Goal: Information Seeking & Learning: Understand process/instructions

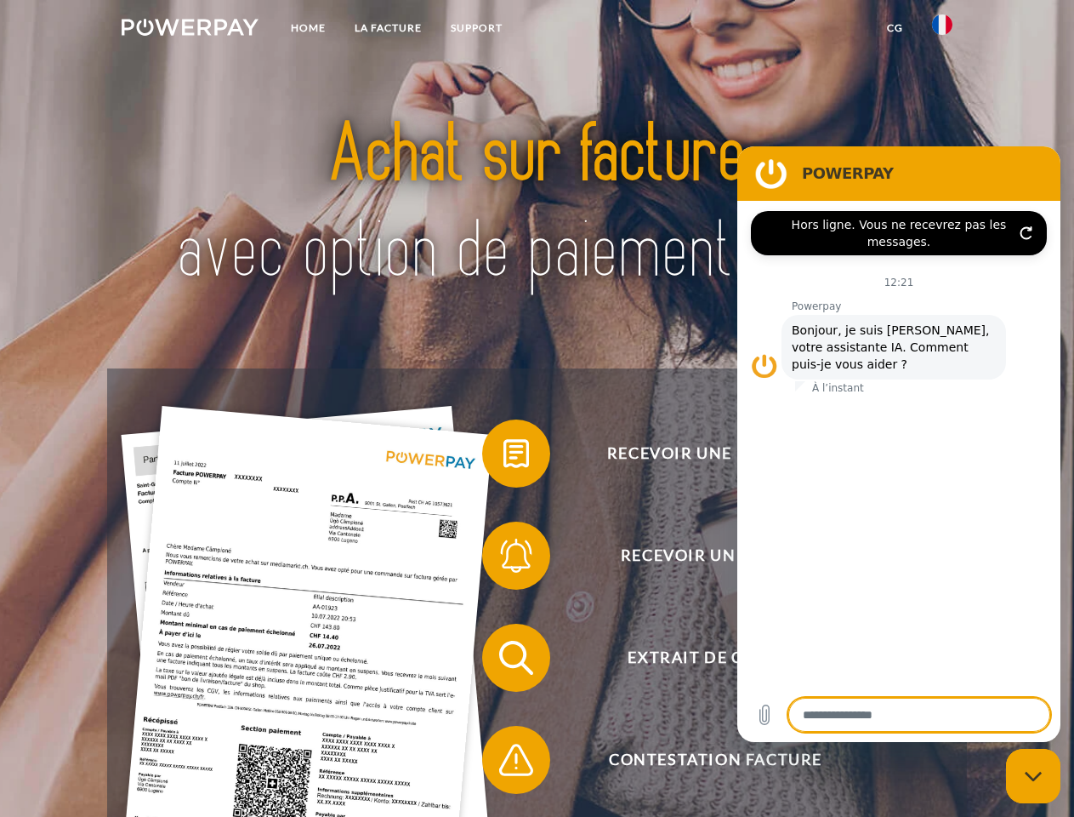
click at [190, 30] on img at bounding box center [190, 27] width 137 height 17
click at [943, 30] on img at bounding box center [942, 24] width 20 height 20
click at [895, 28] on link "CG" at bounding box center [895, 28] width 45 height 31
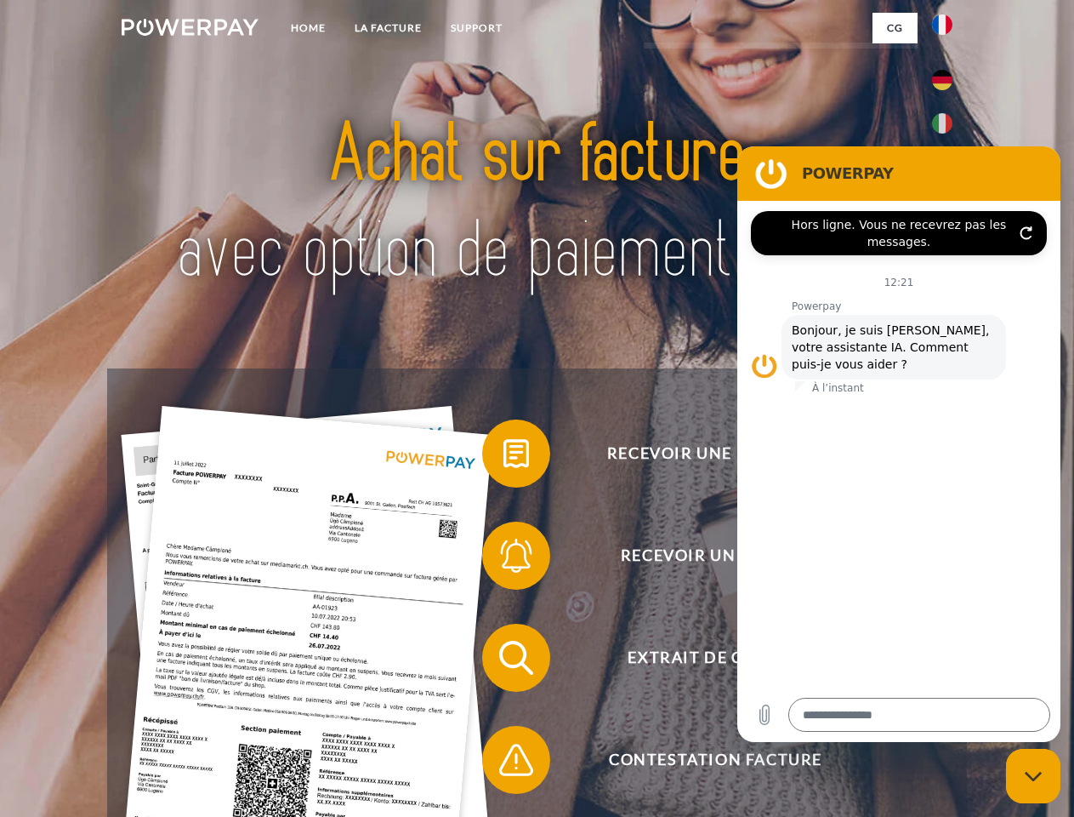
click at [504, 457] on span at bounding box center [490, 453] width 85 height 85
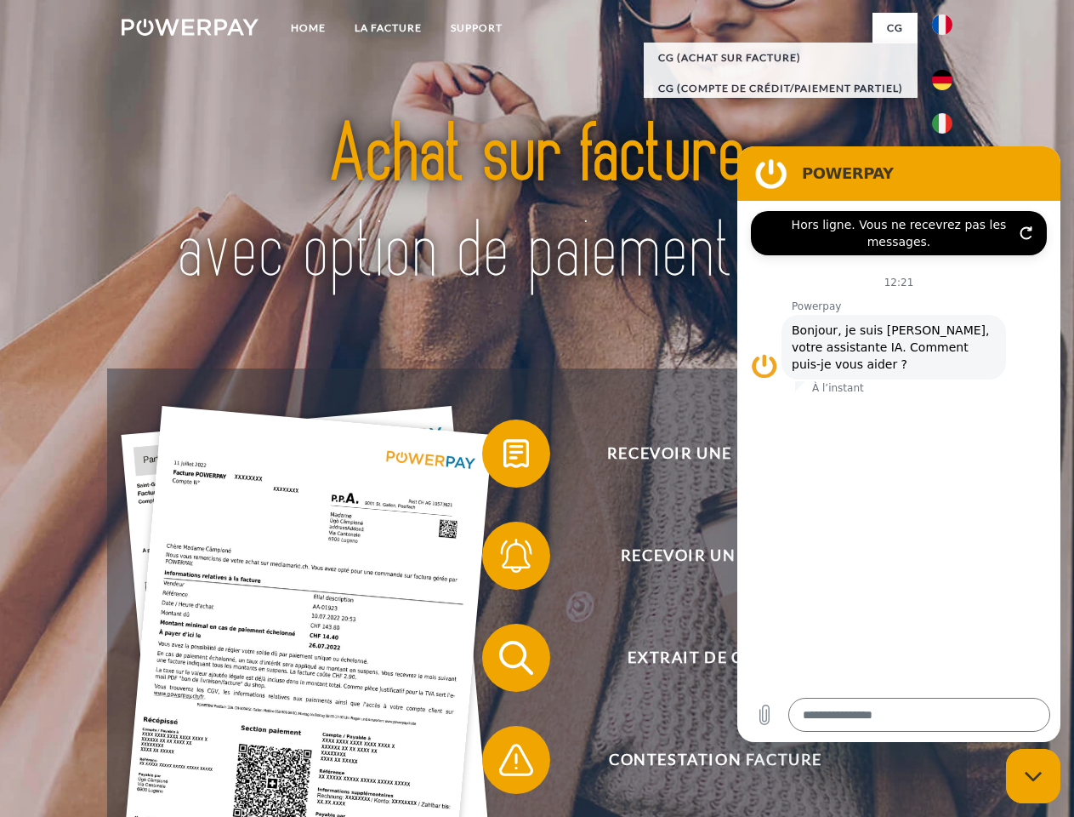
click at [504, 559] on span at bounding box center [490, 555] width 85 height 85
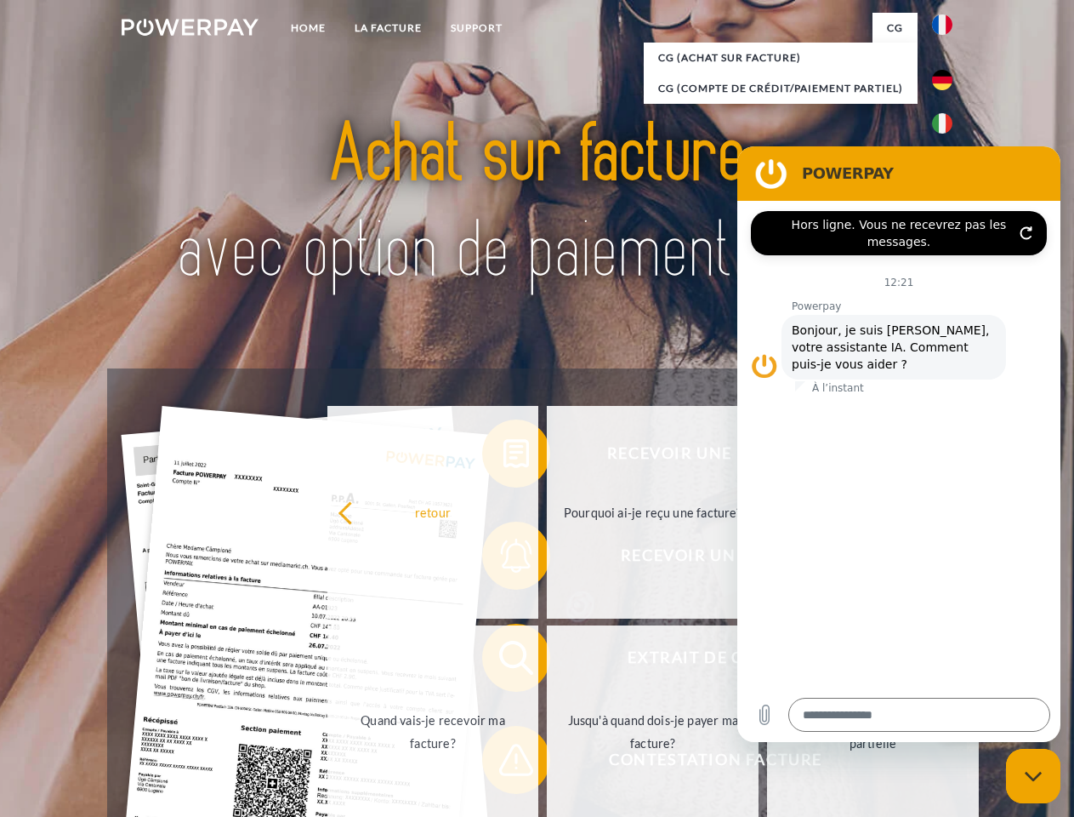
click at [547, 661] on link "Jusqu'à quand dois-je payer ma facture?" at bounding box center [653, 731] width 212 height 213
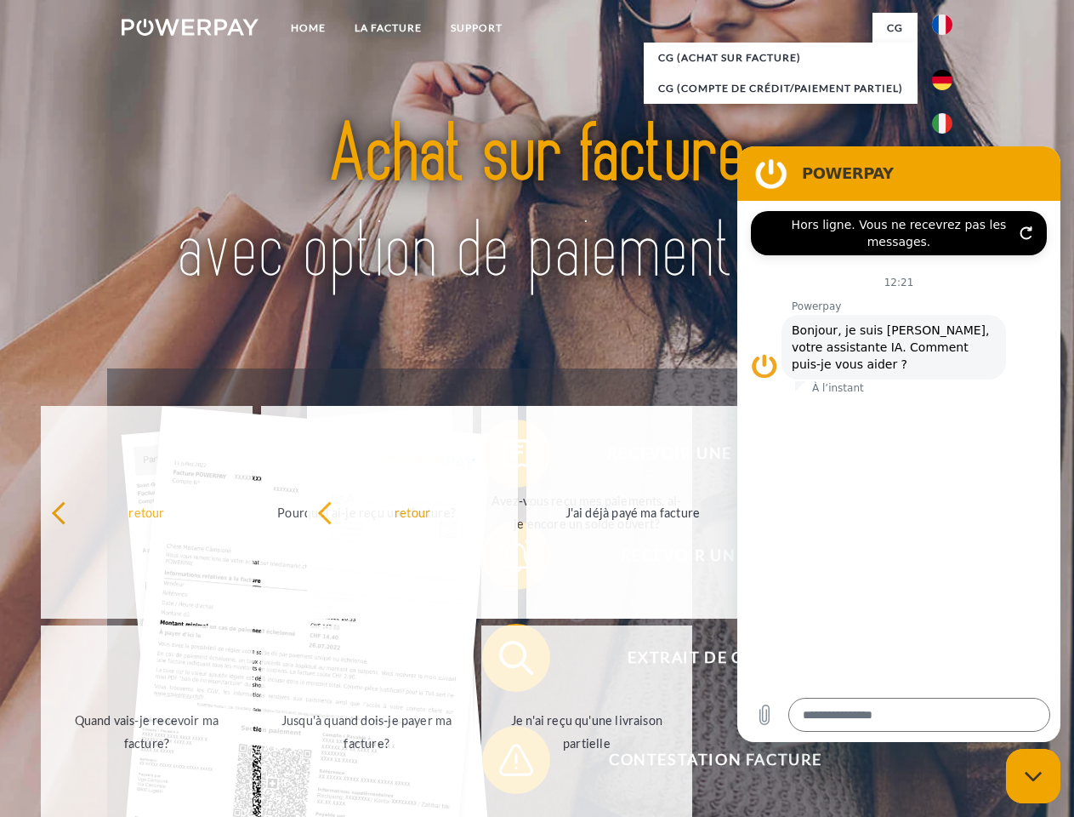
click at [504, 763] on span at bounding box center [490, 759] width 85 height 85
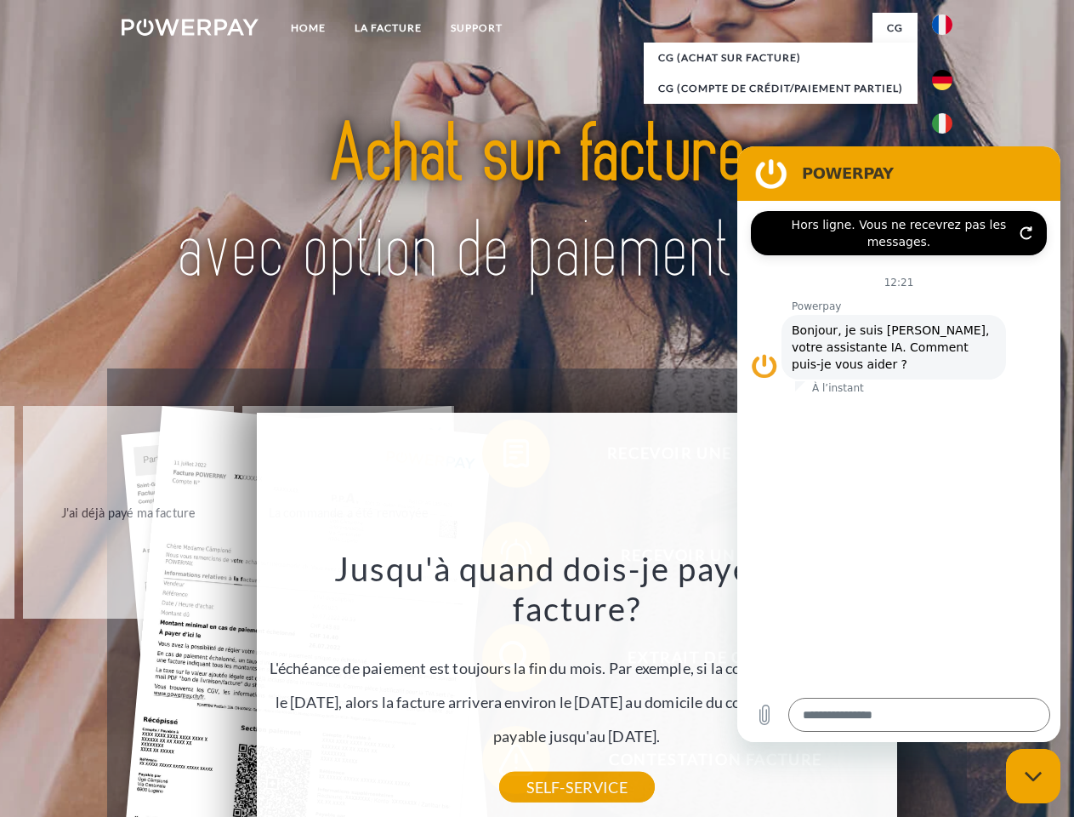
click at [1034, 776] on icon "Fermer la fenêtre de messagerie" at bounding box center [1034, 776] width 18 height 11
type textarea "*"
